Goal: Find specific page/section: Find specific page/section

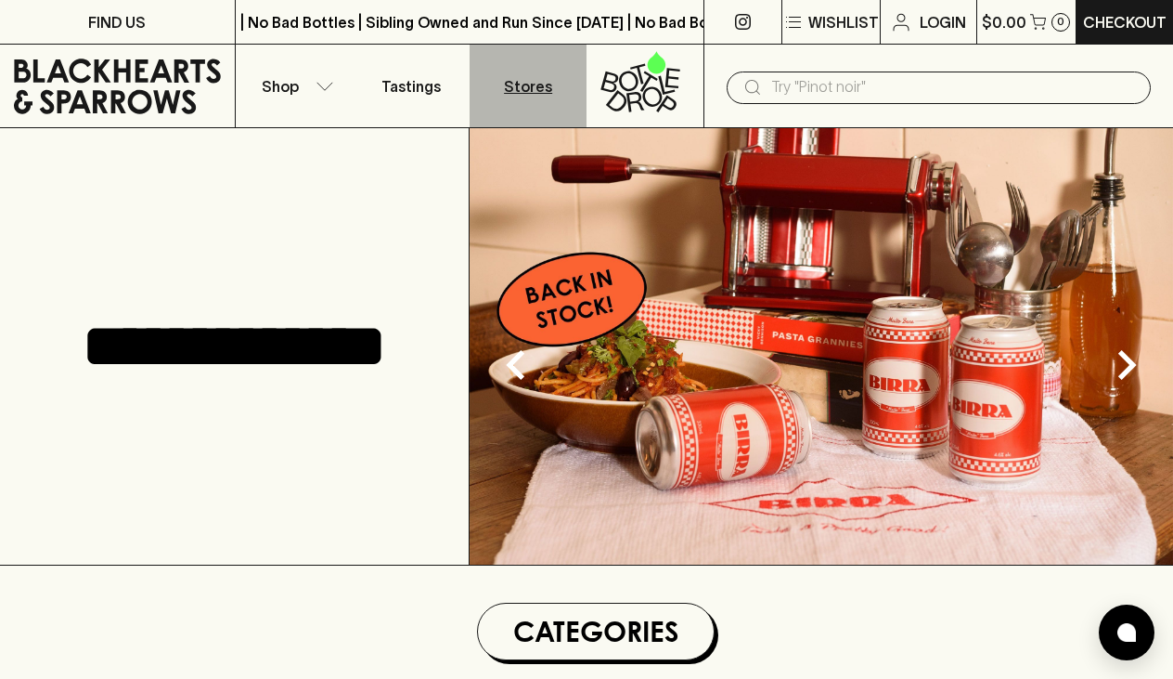
click at [523, 90] on p "Stores" at bounding box center [528, 86] width 48 height 22
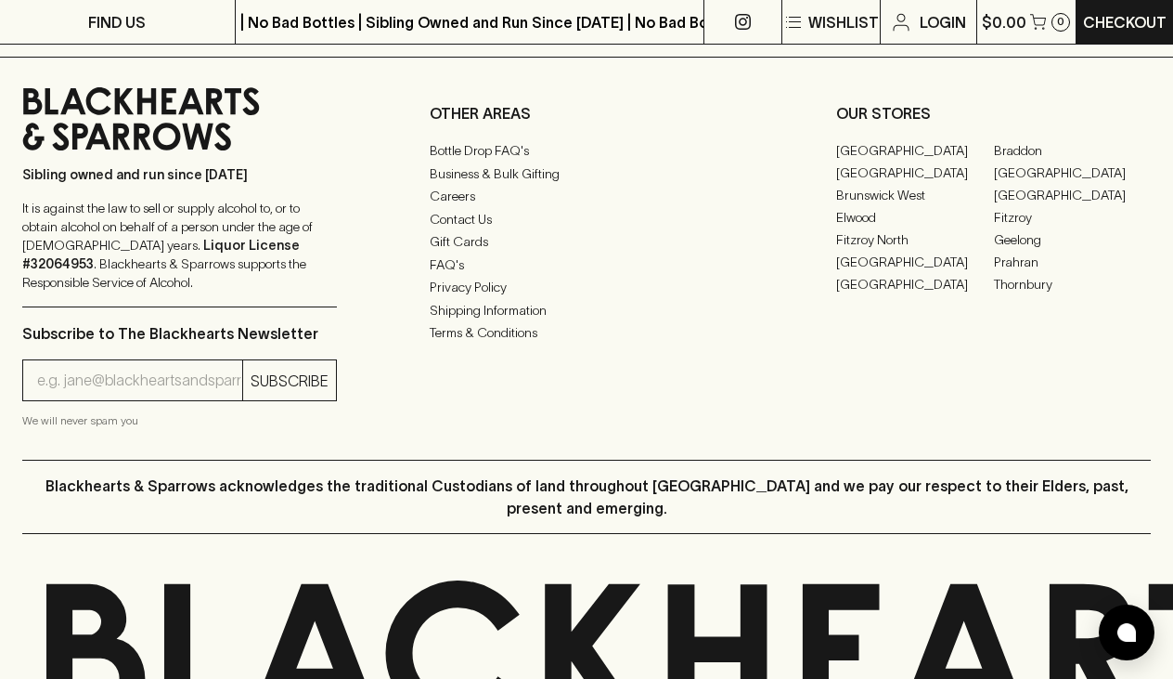
scroll to position [2538, 0]
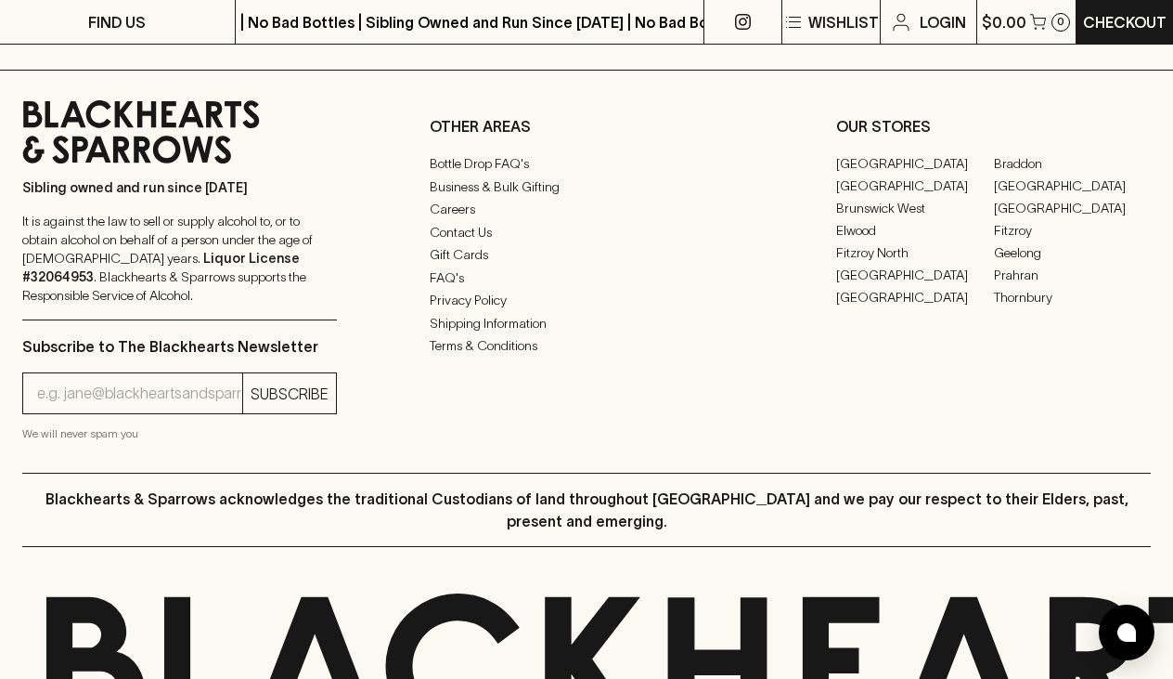
drag, startPoint x: 1073, startPoint y: 406, endPoint x: 854, endPoint y: 408, distance: 219.1
click at [854, 408] on div "Sibling owned and run since [DATE] It is against the law to sell or supply alco…" at bounding box center [586, 271] width 1173 height 403
drag, startPoint x: 1114, startPoint y: 407, endPoint x: 829, endPoint y: 187, distance: 360.0
click at [829, 188] on div "Sibling owned and run since [DATE] It is against the law to sell or supply alco…" at bounding box center [586, 271] width 1173 height 403
click at [798, 198] on div "Sibling owned and run since [DATE] It is against the law to sell or supply alco…" at bounding box center [586, 271] width 1173 height 403
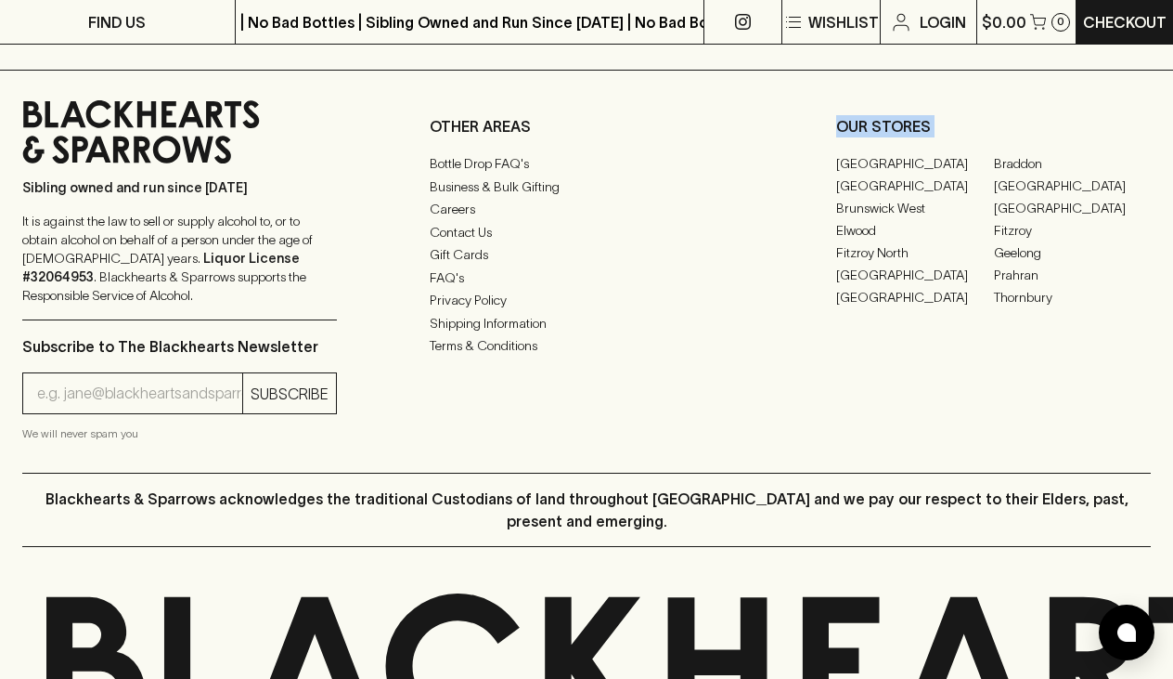
drag, startPoint x: 816, startPoint y: 194, endPoint x: 1075, endPoint y: 421, distance: 344.6
click at [1077, 428] on div "Sibling owned and run since [DATE] It is against the law to sell or supply alco…" at bounding box center [586, 271] width 1173 height 403
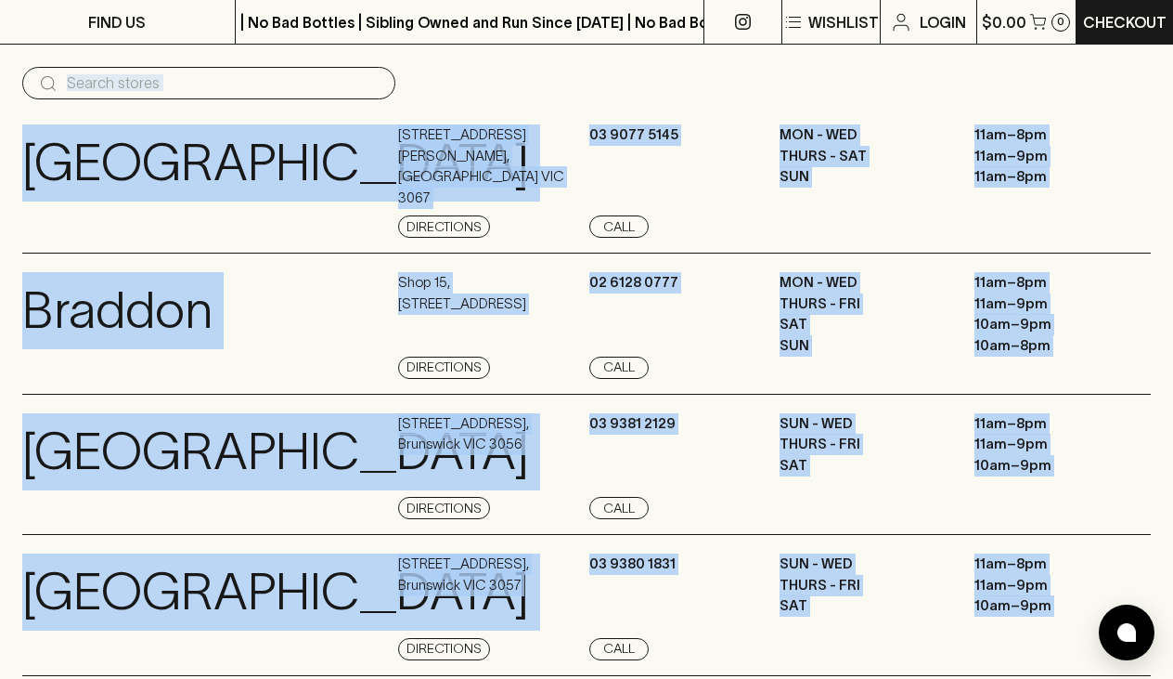
scroll to position [0, 0]
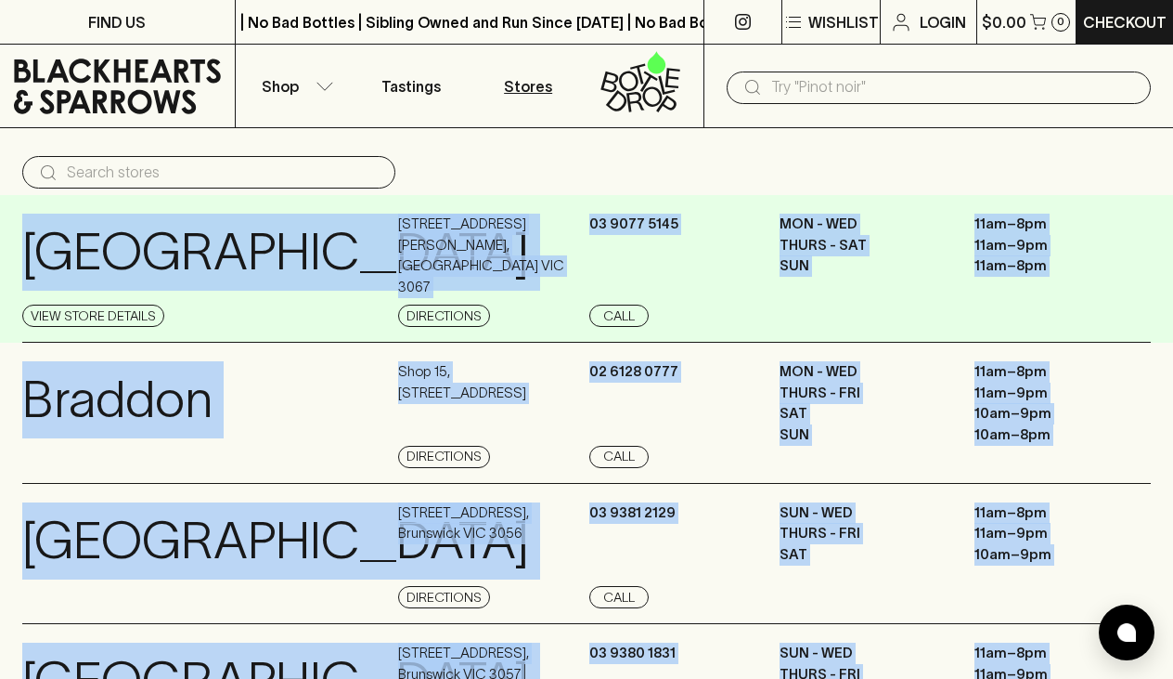
drag, startPoint x: 1121, startPoint y: 442, endPoint x: 18, endPoint y: 258, distance: 1118.8
copy div "Loremipsum Dolo Sitam Consect 084 Adipisci Elitse , Doeiusmodt INC 0486 Utlabor…"
